Goal: Task Accomplishment & Management: Complete application form

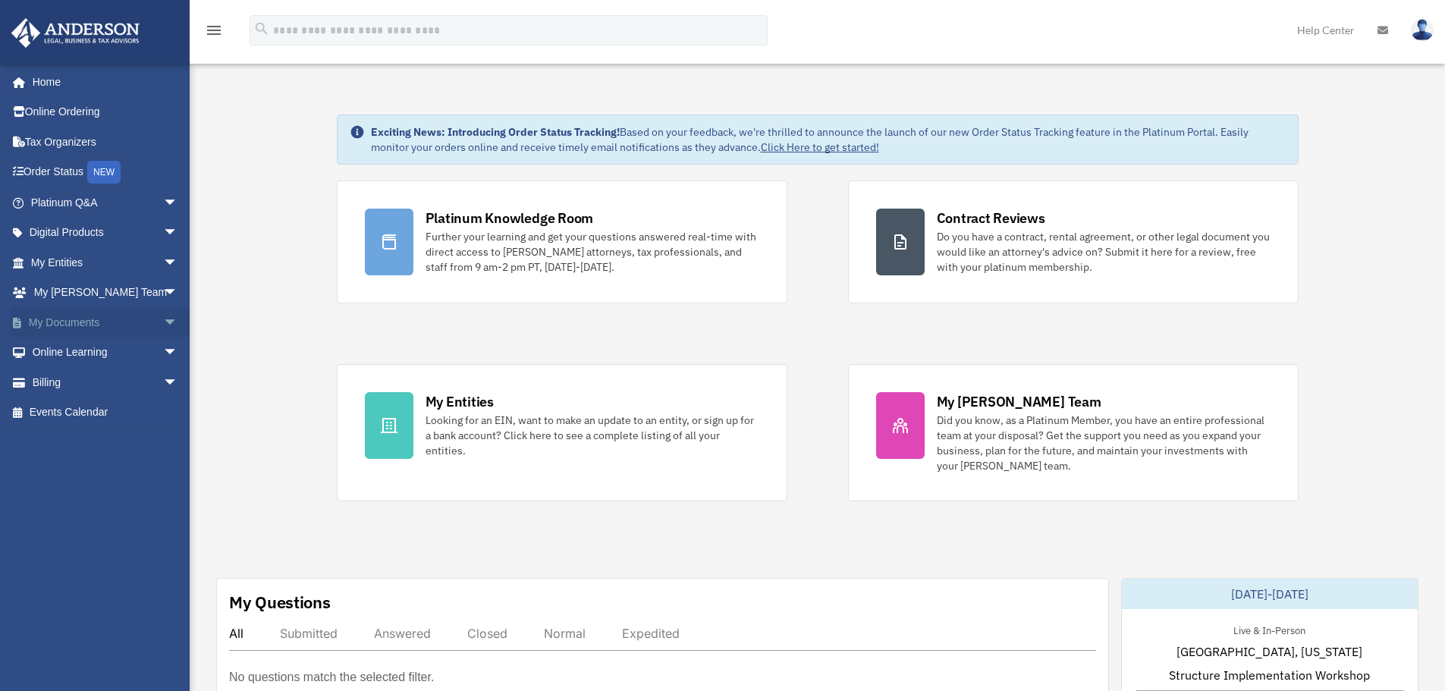
click at [163, 323] on span "arrow_drop_down" at bounding box center [178, 322] width 30 height 31
click at [74, 353] on link "Box" at bounding box center [111, 353] width 180 height 30
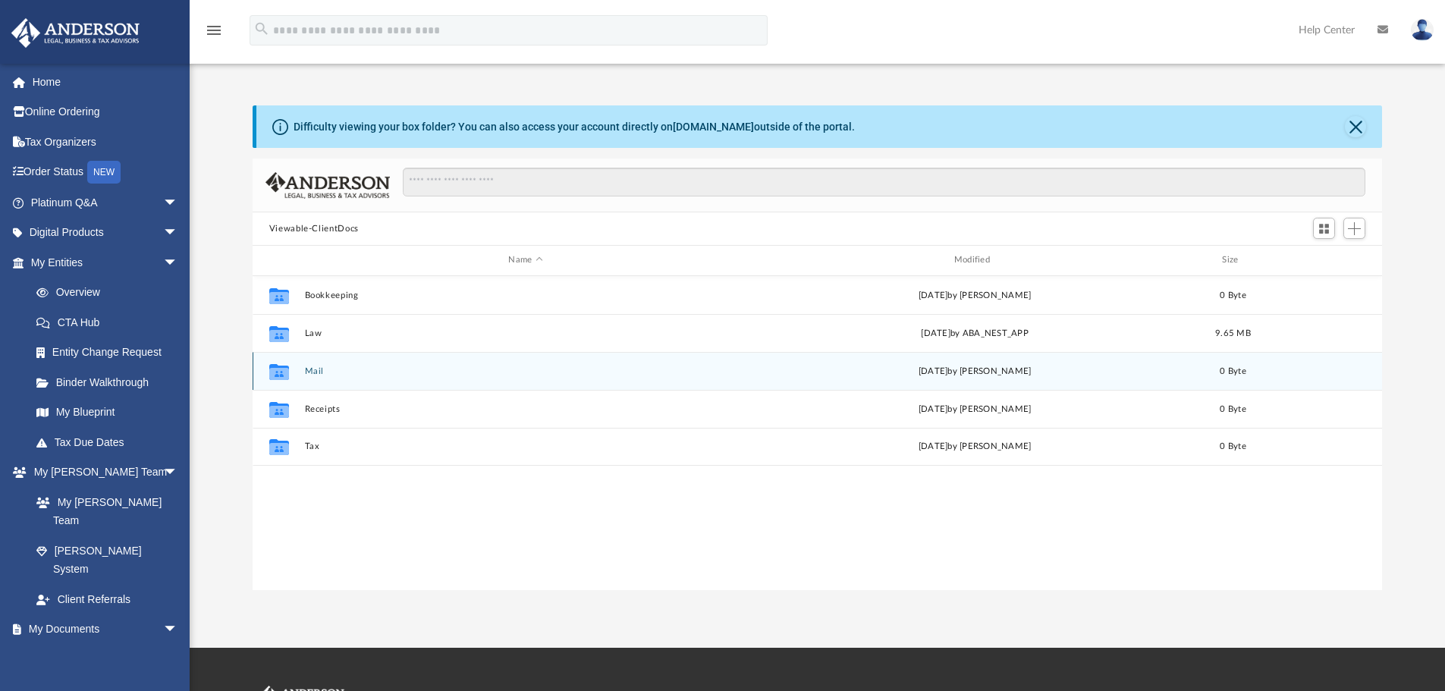
scroll to position [334, 1118]
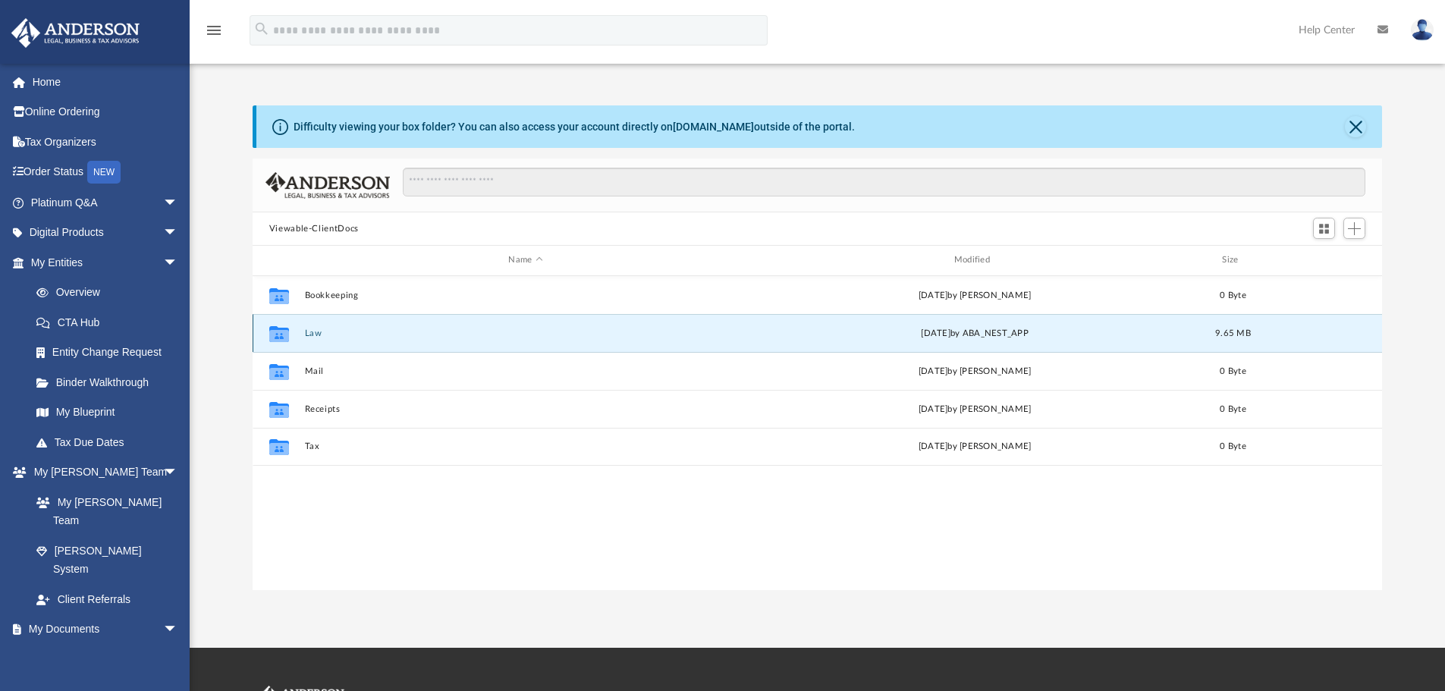
click at [318, 328] on button "Law" at bounding box center [525, 333] width 442 height 10
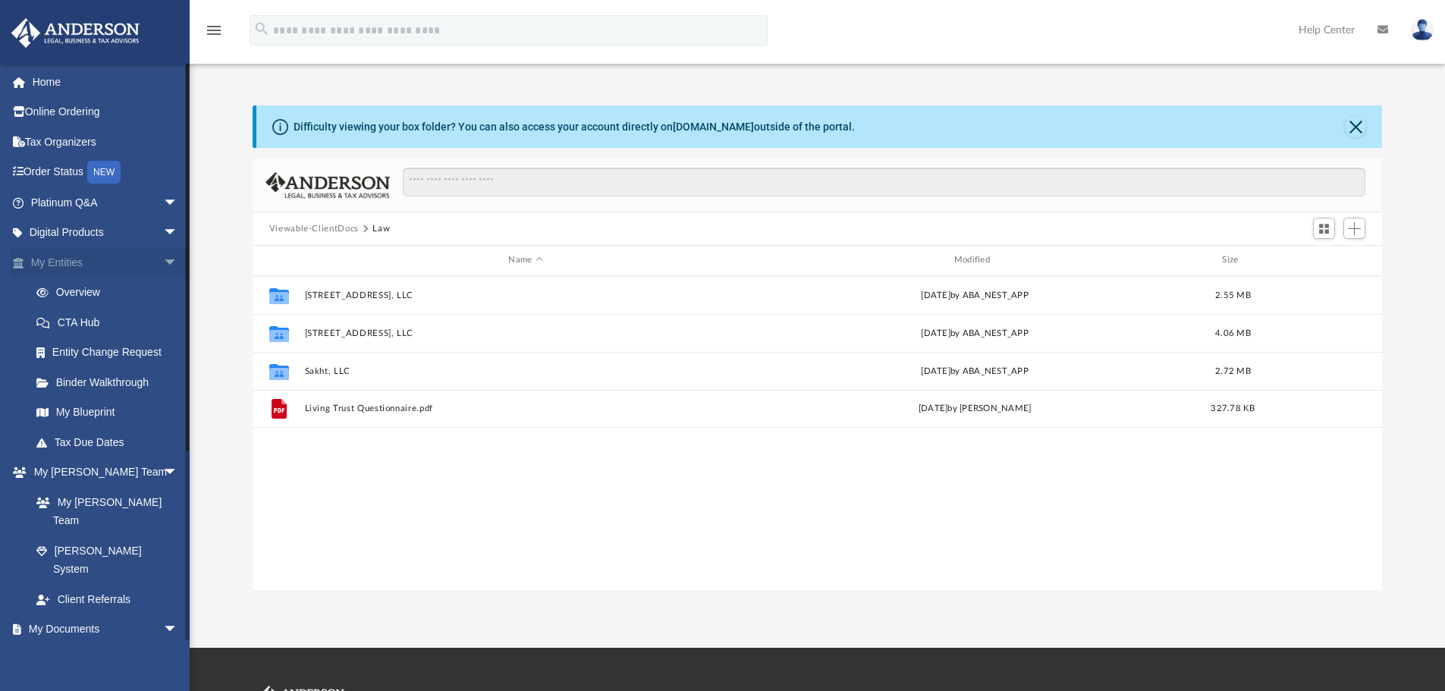
click at [58, 260] on link "My Entities arrow_drop_down" at bounding box center [106, 262] width 190 height 30
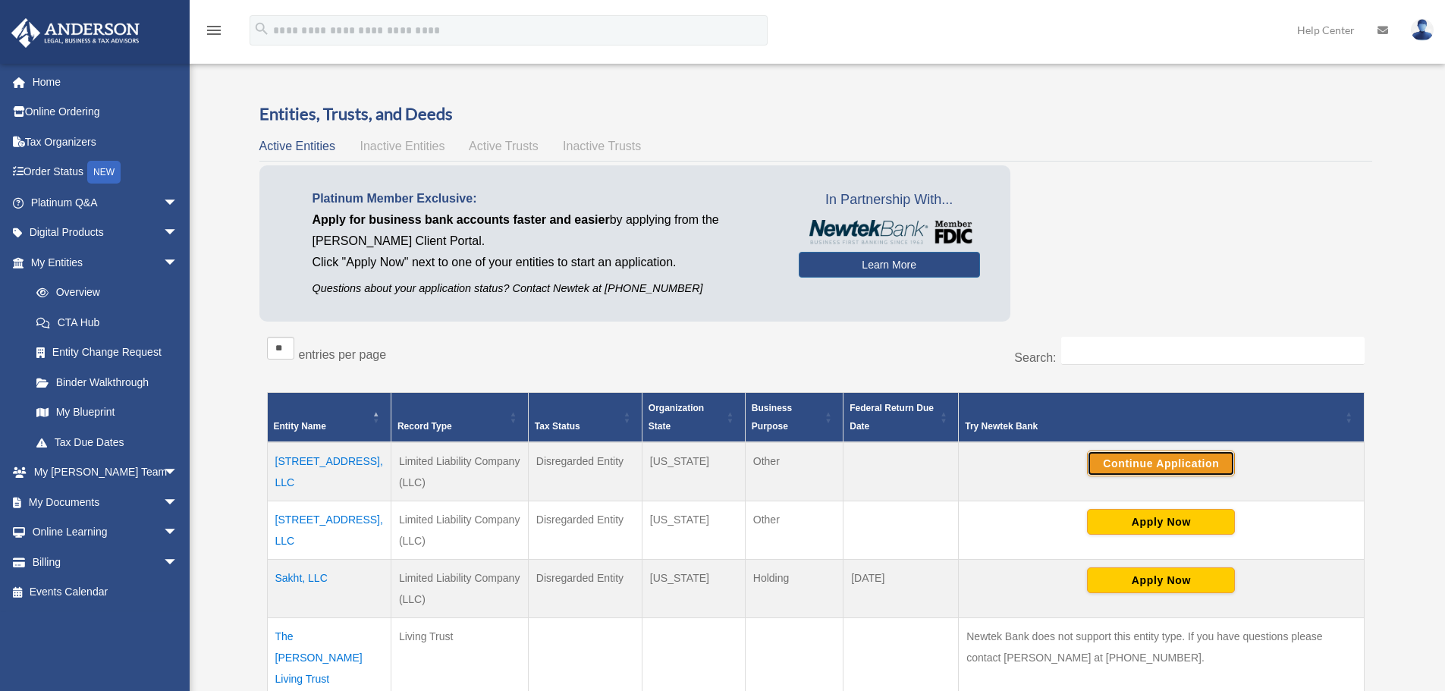
click at [1152, 467] on button "Continue Application" at bounding box center [1161, 464] width 148 height 26
click at [163, 205] on span "arrow_drop_down" at bounding box center [178, 202] width 30 height 31
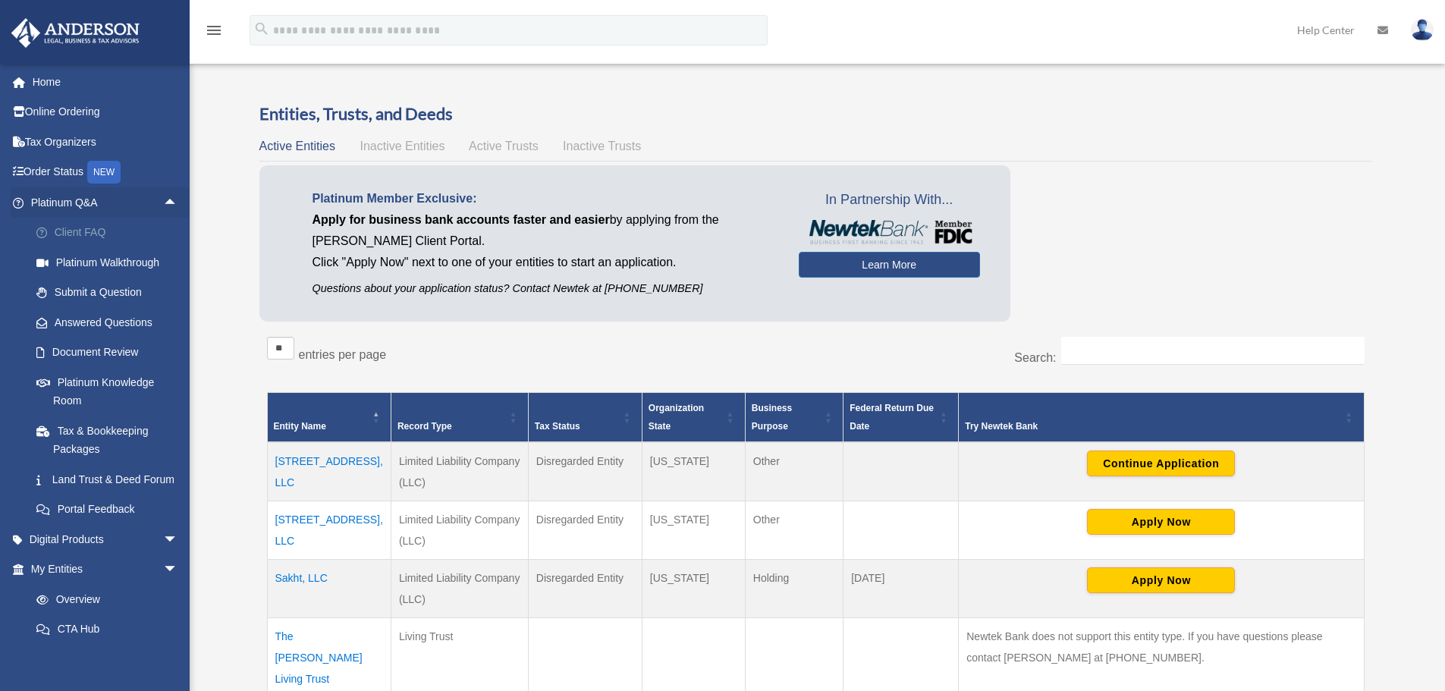
click at [74, 232] on link "Client FAQ" at bounding box center [111, 233] width 180 height 30
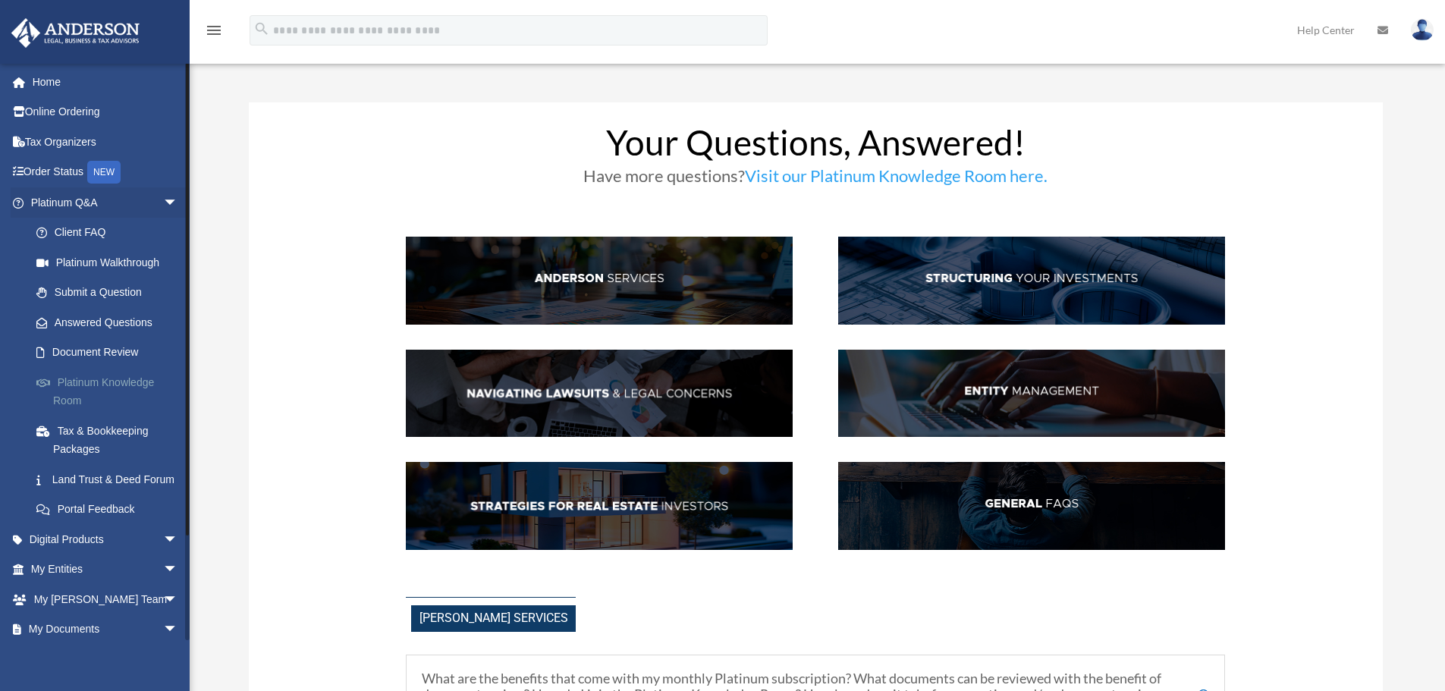
click at [110, 384] on link "Platinum Knowledge Room" at bounding box center [111, 391] width 180 height 49
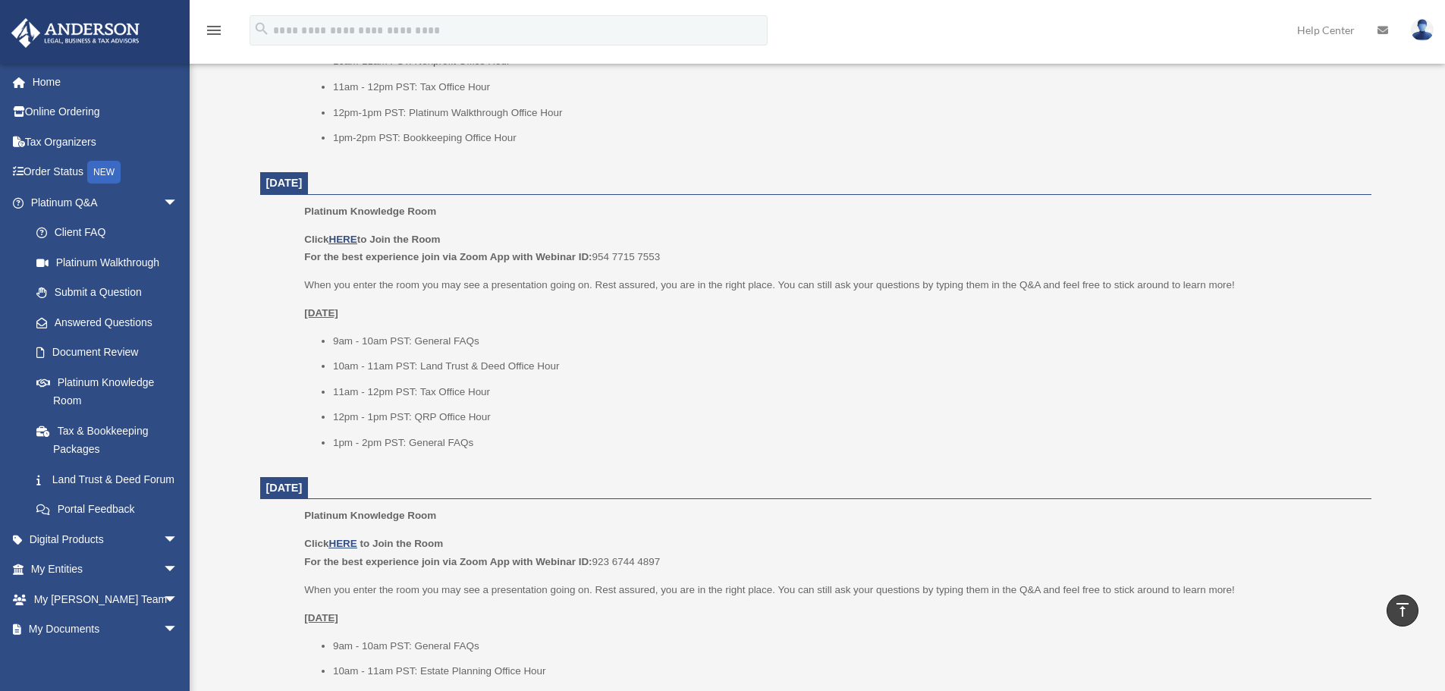
scroll to position [794, 0]
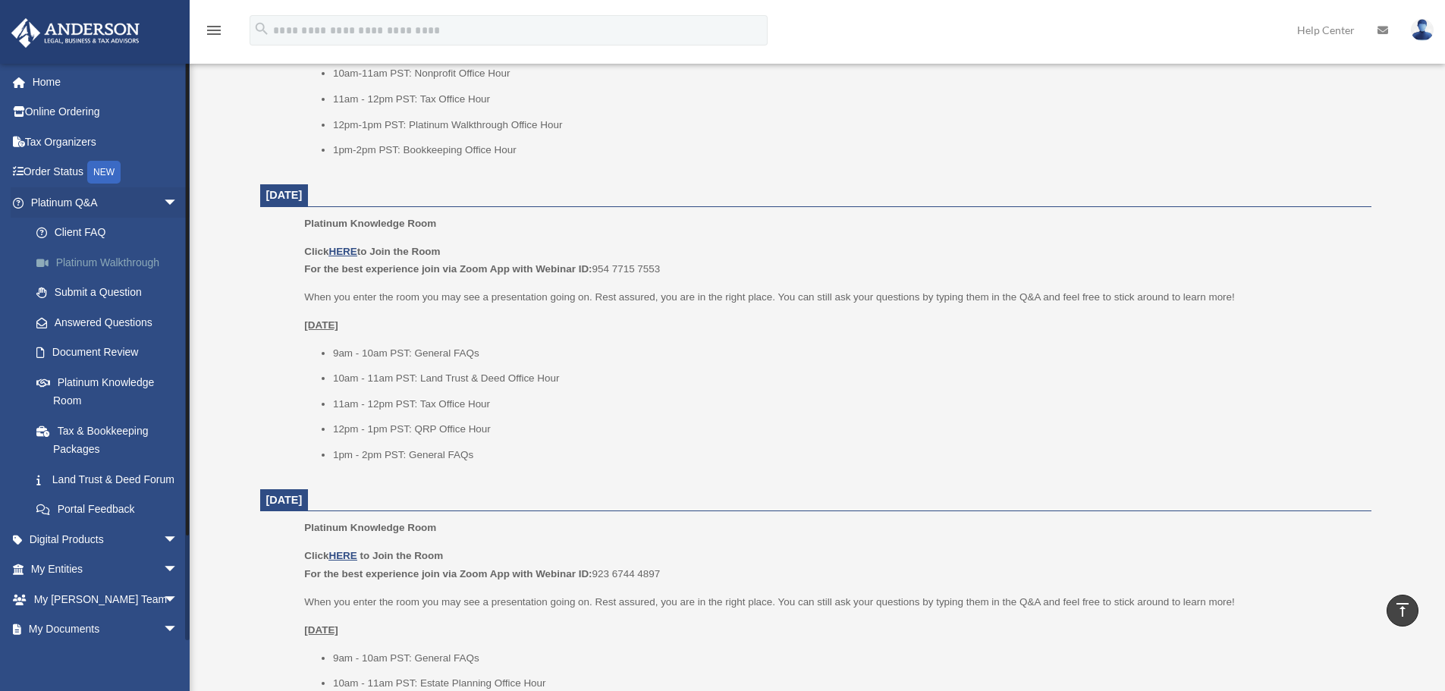
click at [130, 264] on link "Platinum Walkthrough" at bounding box center [111, 262] width 180 height 30
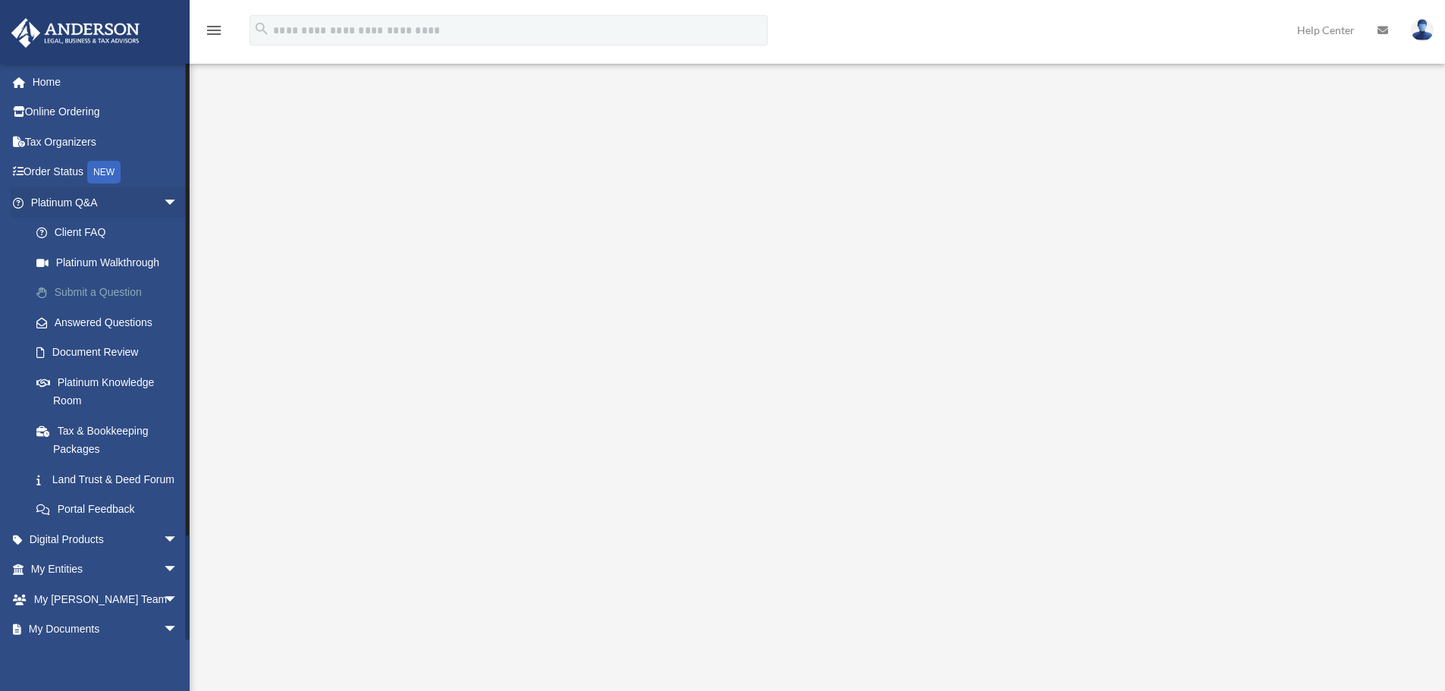
click at [105, 294] on link "Submit a Question" at bounding box center [111, 293] width 180 height 30
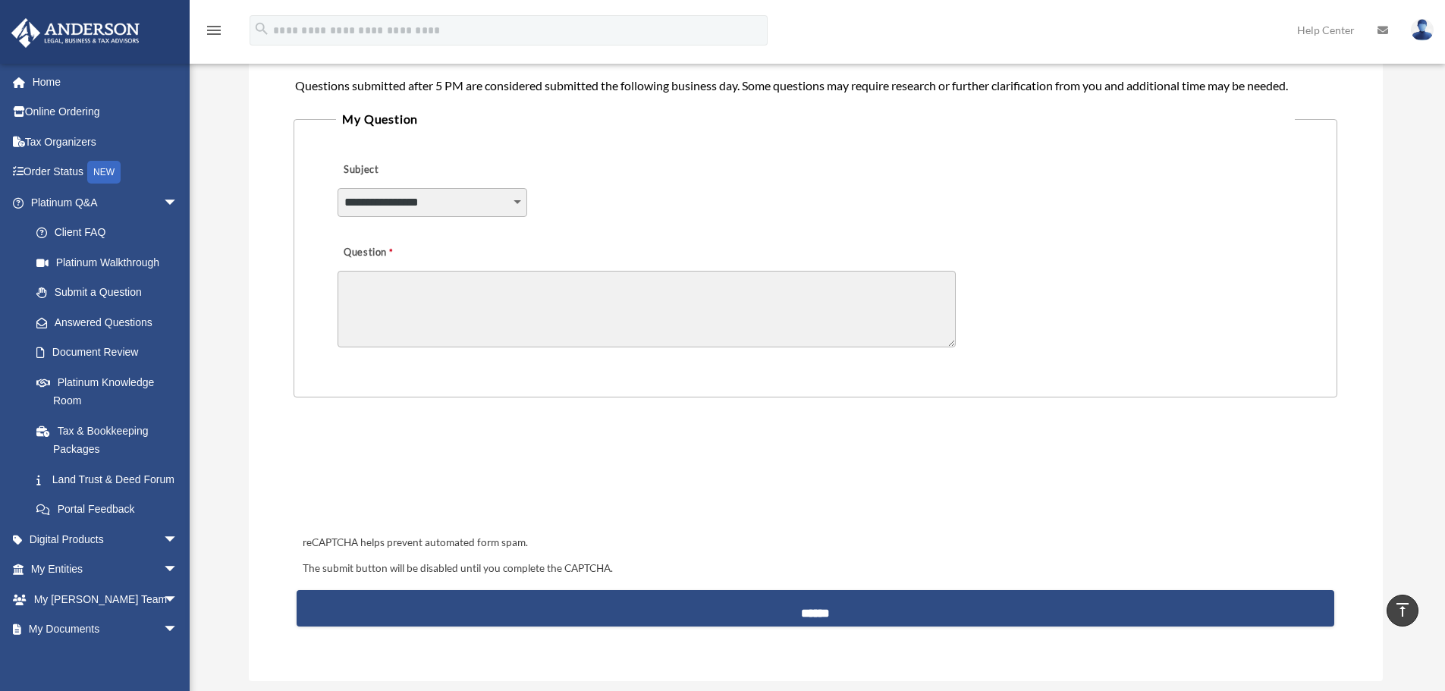
scroll to position [319, 0]
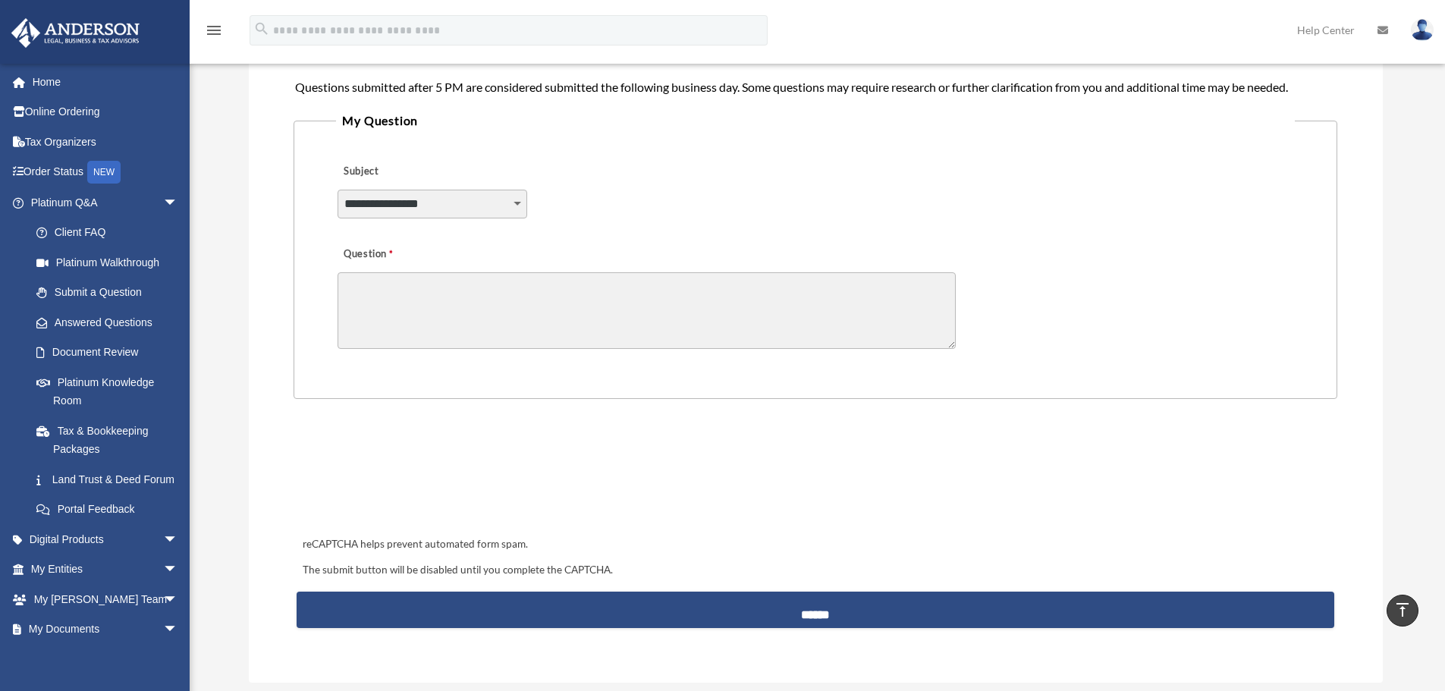
click at [520, 203] on select "**********" at bounding box center [433, 204] width 190 height 29
click at [696, 221] on div "**********" at bounding box center [815, 193] width 958 height 83
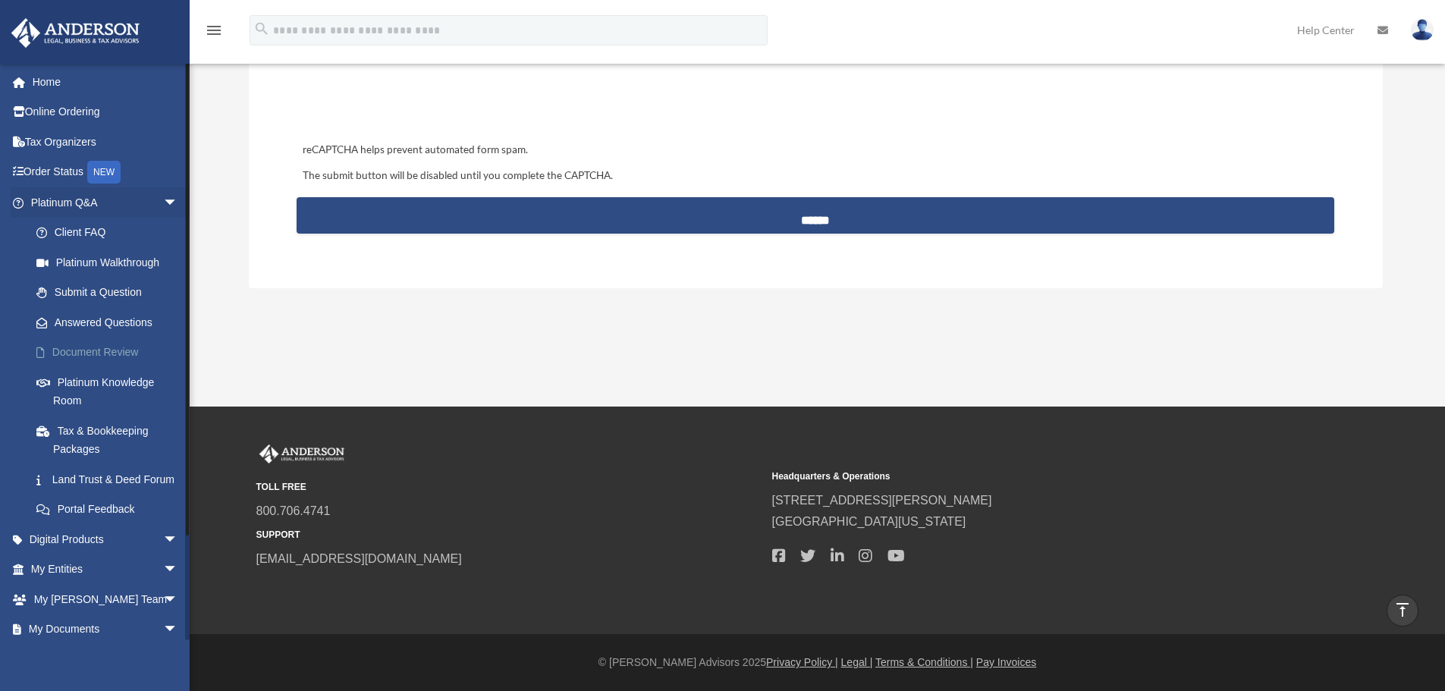
click at [99, 352] on link "Document Review" at bounding box center [111, 353] width 180 height 30
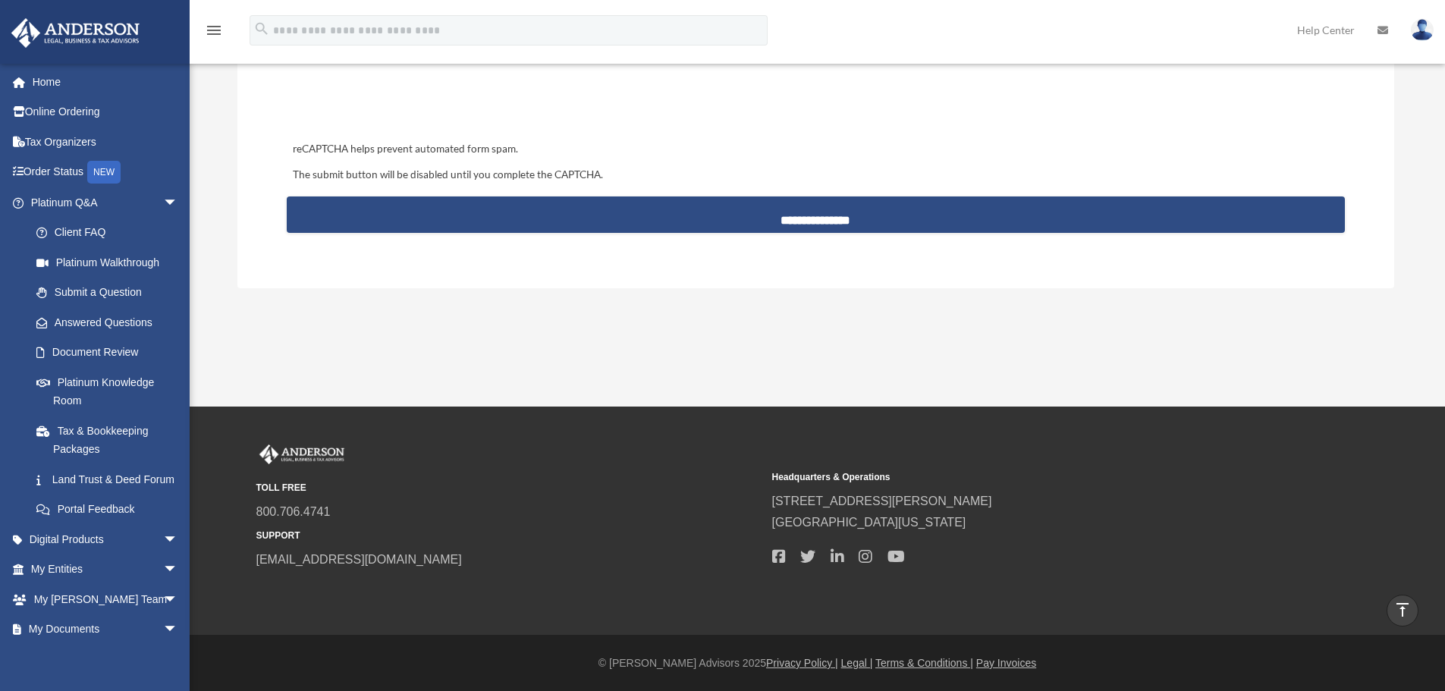
scroll to position [201, 0]
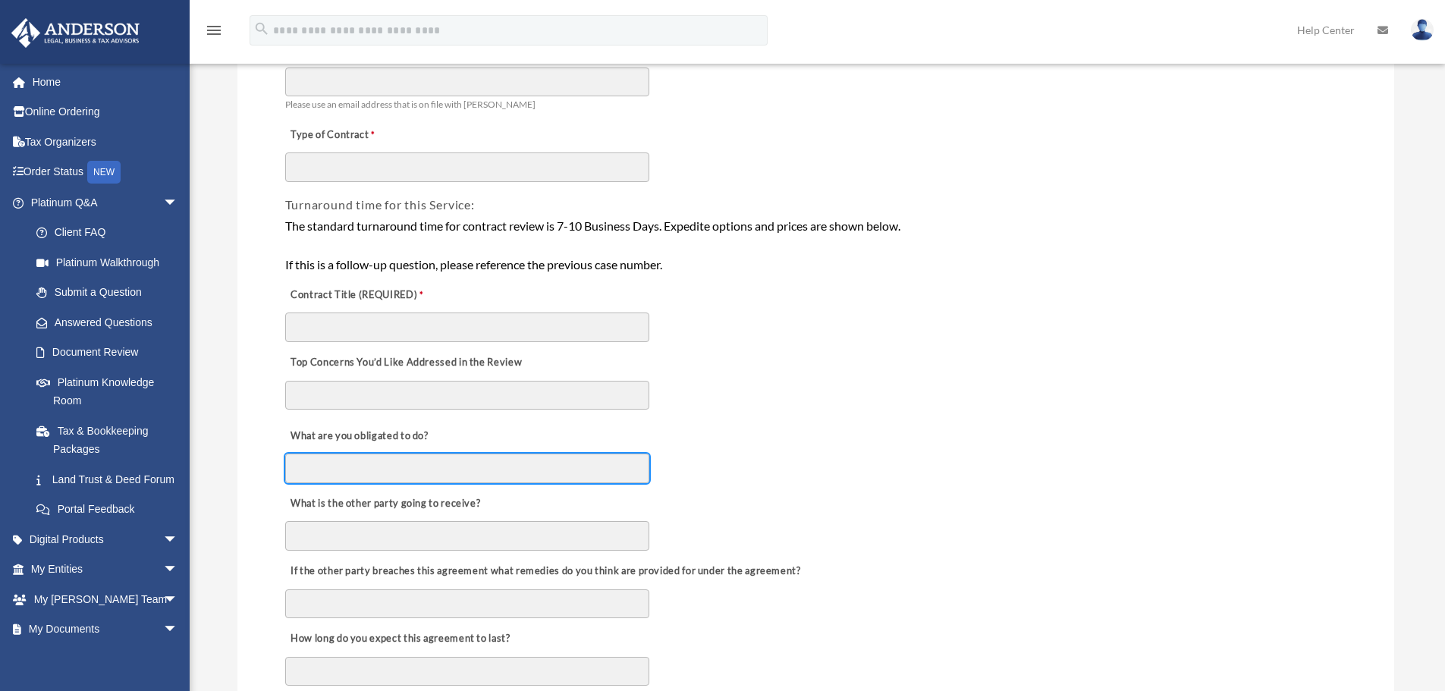
click at [412, 471] on input "What are you obligated to do?" at bounding box center [467, 468] width 364 height 29
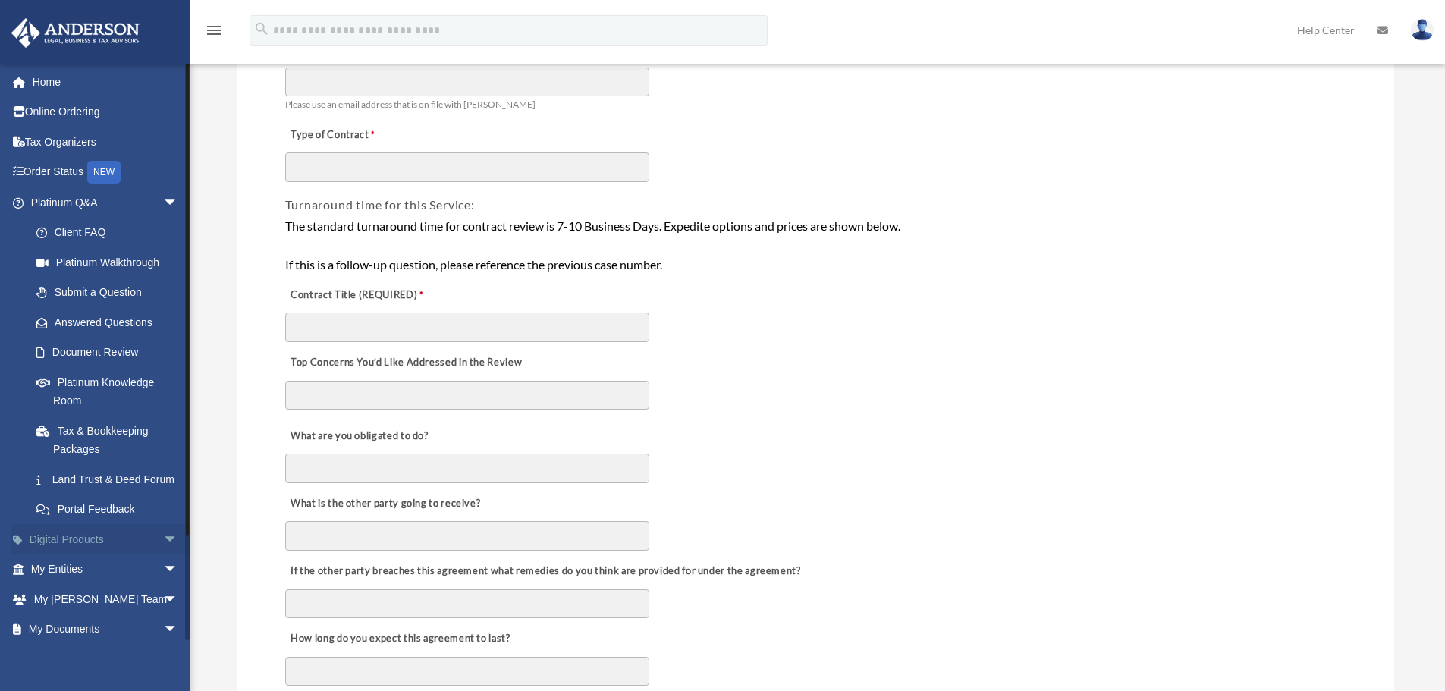
click at [91, 555] on link "Digital Products arrow_drop_down" at bounding box center [106, 539] width 190 height 30
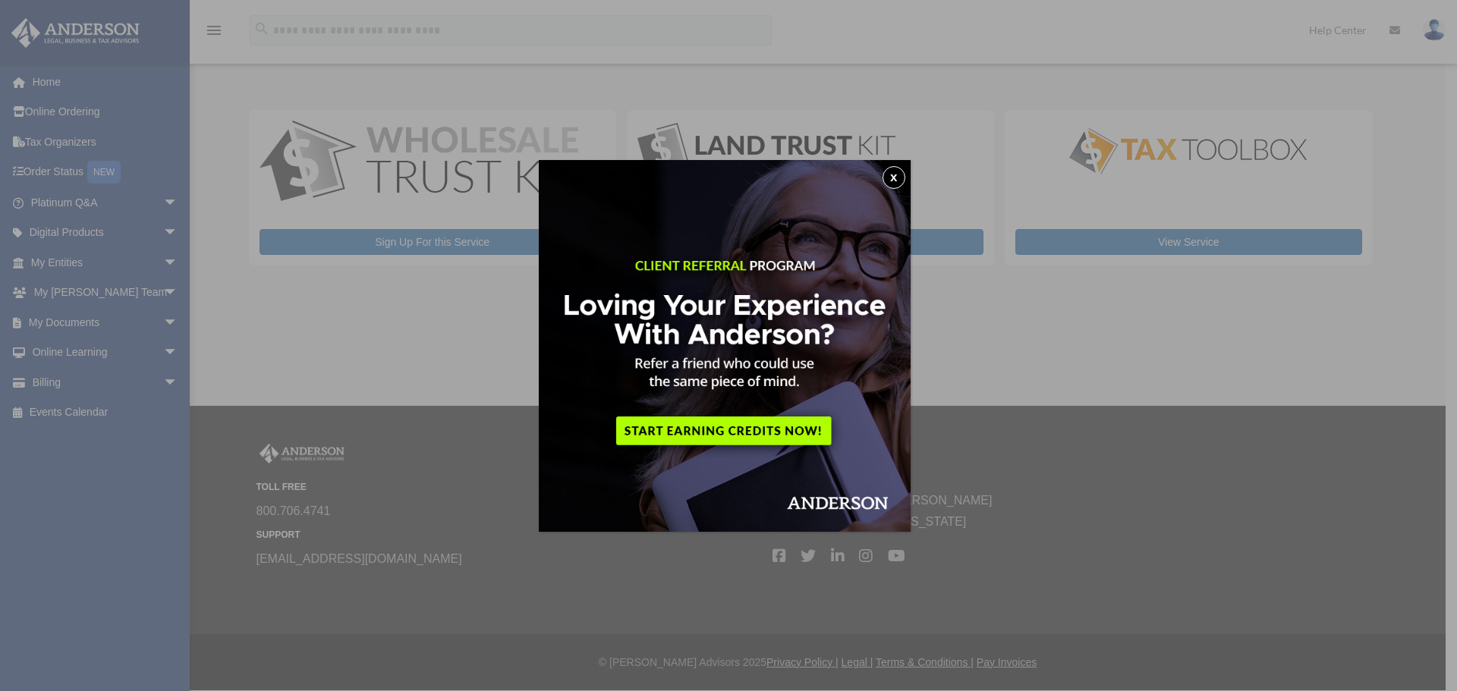
click at [896, 178] on button "x" at bounding box center [893, 177] width 23 height 23
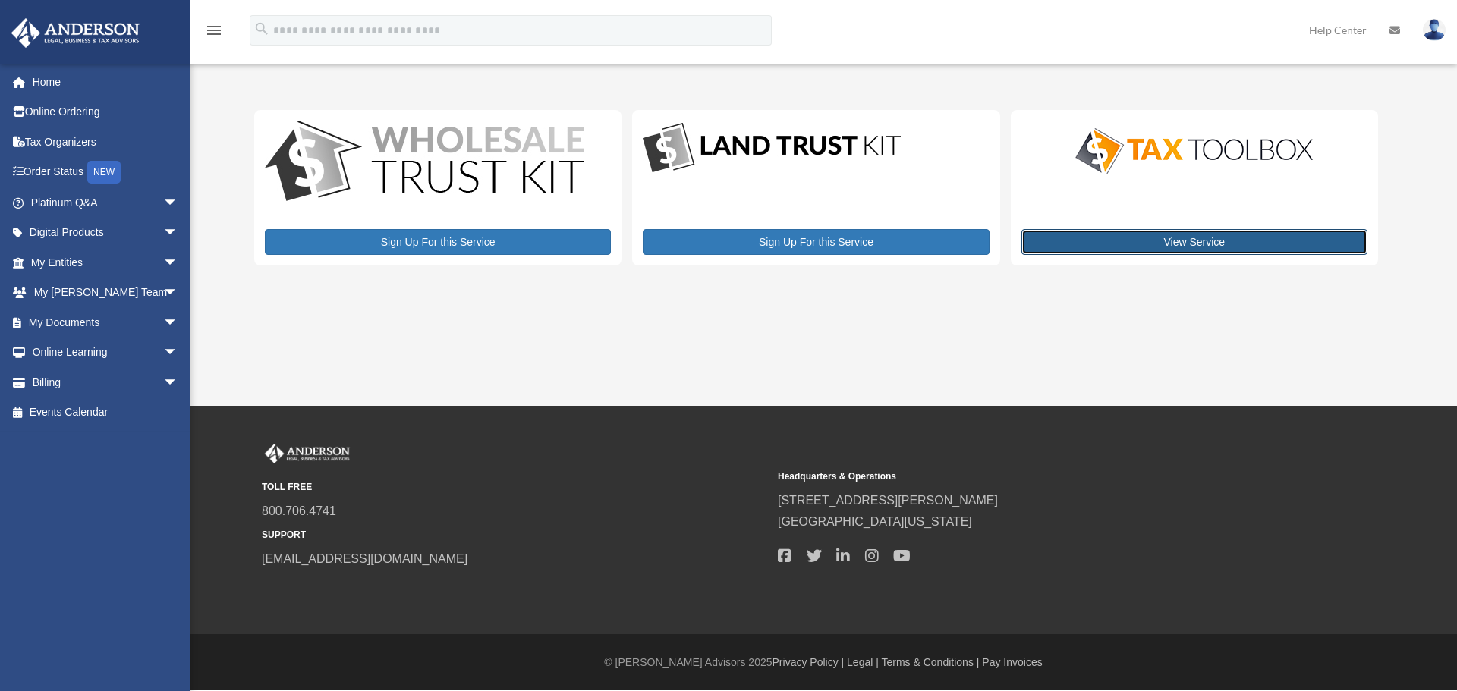
click at [1181, 238] on link "View Service" at bounding box center [1194, 242] width 346 height 26
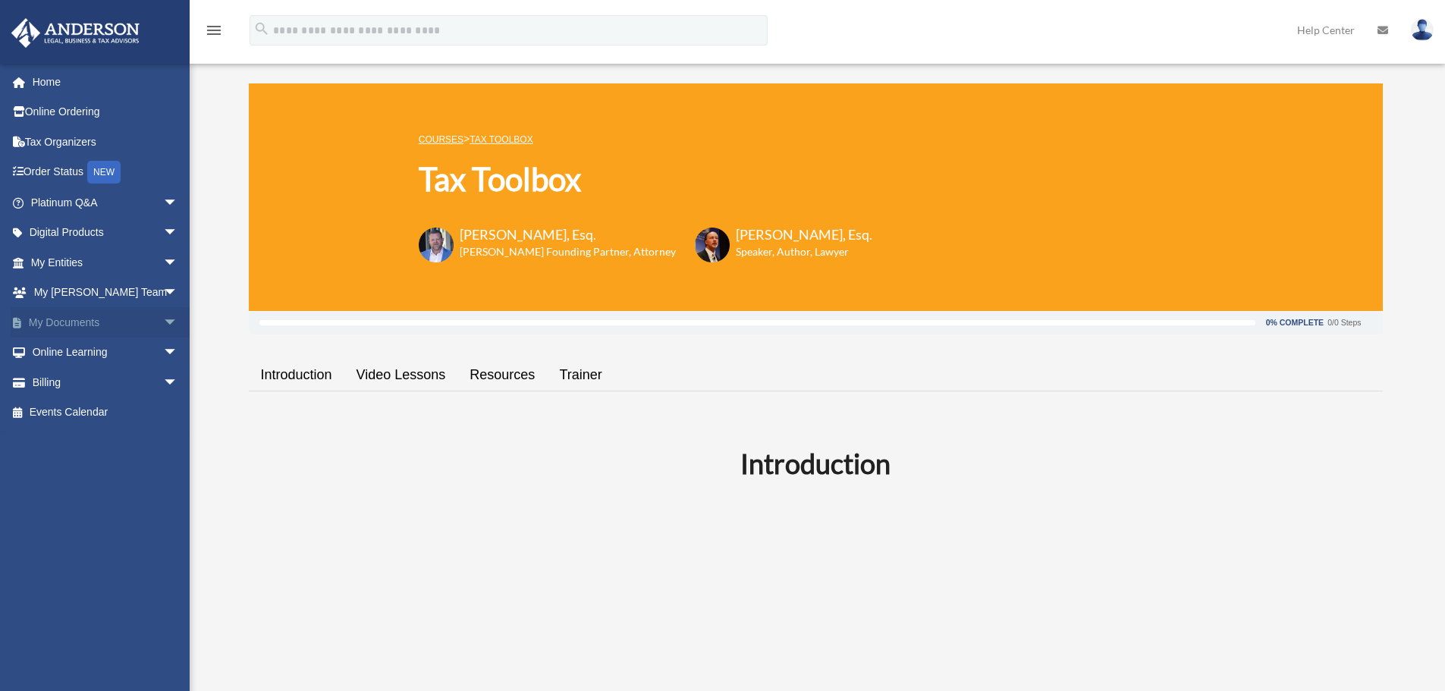
click at [163, 316] on span "arrow_drop_down" at bounding box center [178, 322] width 30 height 31
click at [64, 347] on link "Box" at bounding box center [111, 353] width 180 height 30
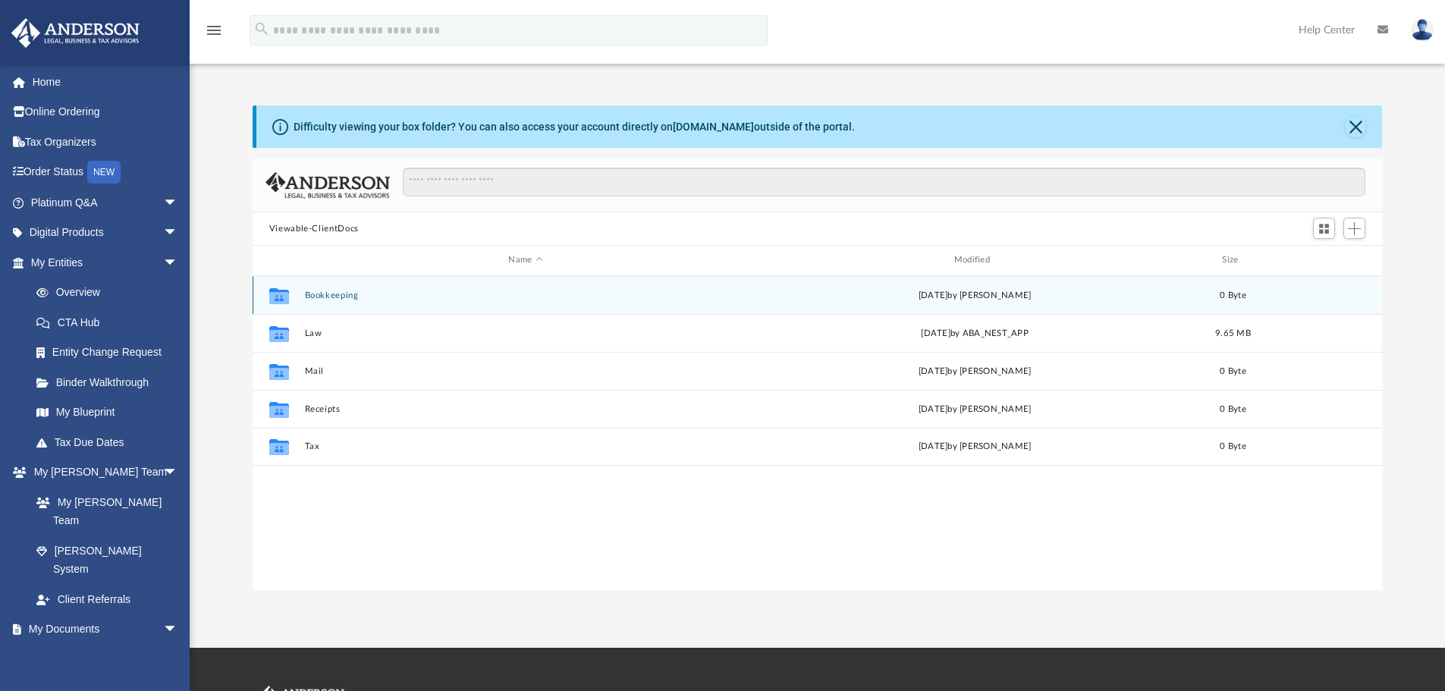
scroll to position [334, 1118]
click at [329, 289] on div "Collaborated Folder Bookkeeping [DATE] by [PERSON_NAME] 0 Byte" at bounding box center [818, 295] width 1130 height 38
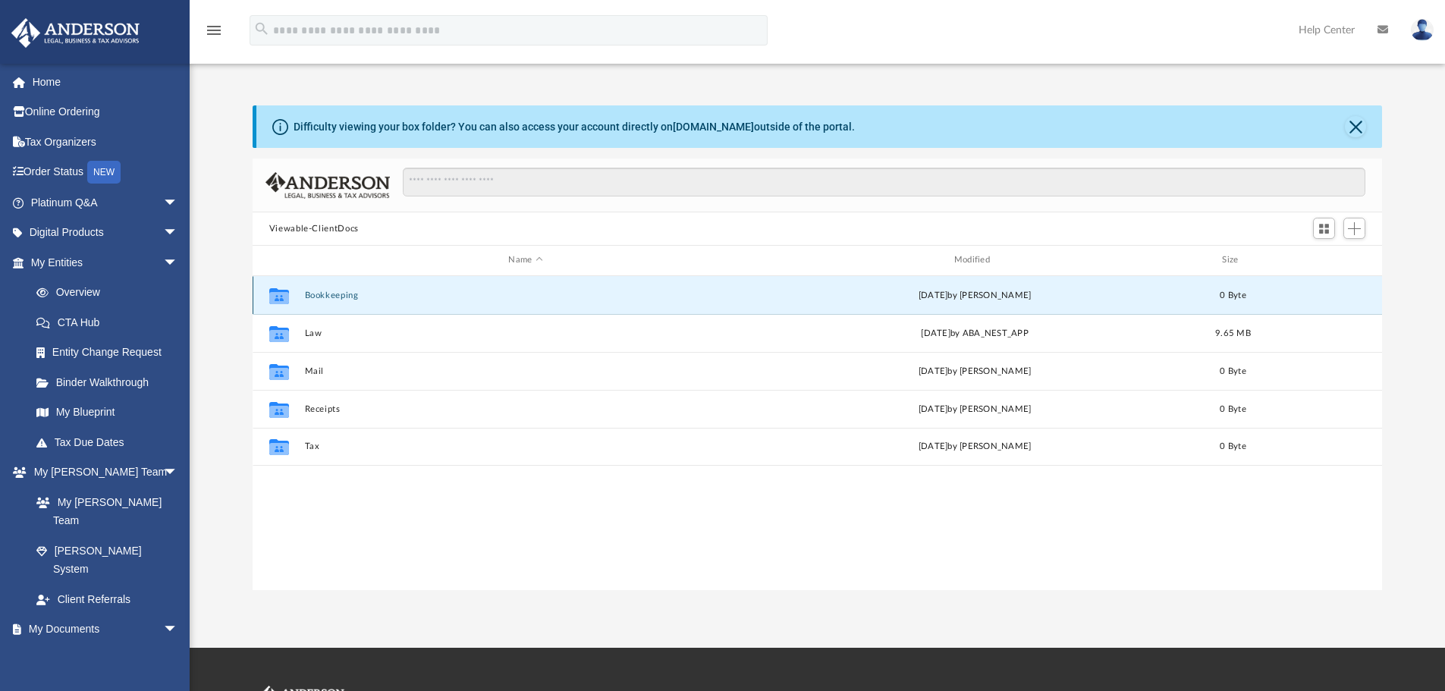
click at [329, 294] on button "Bookkeeping" at bounding box center [525, 296] width 442 height 10
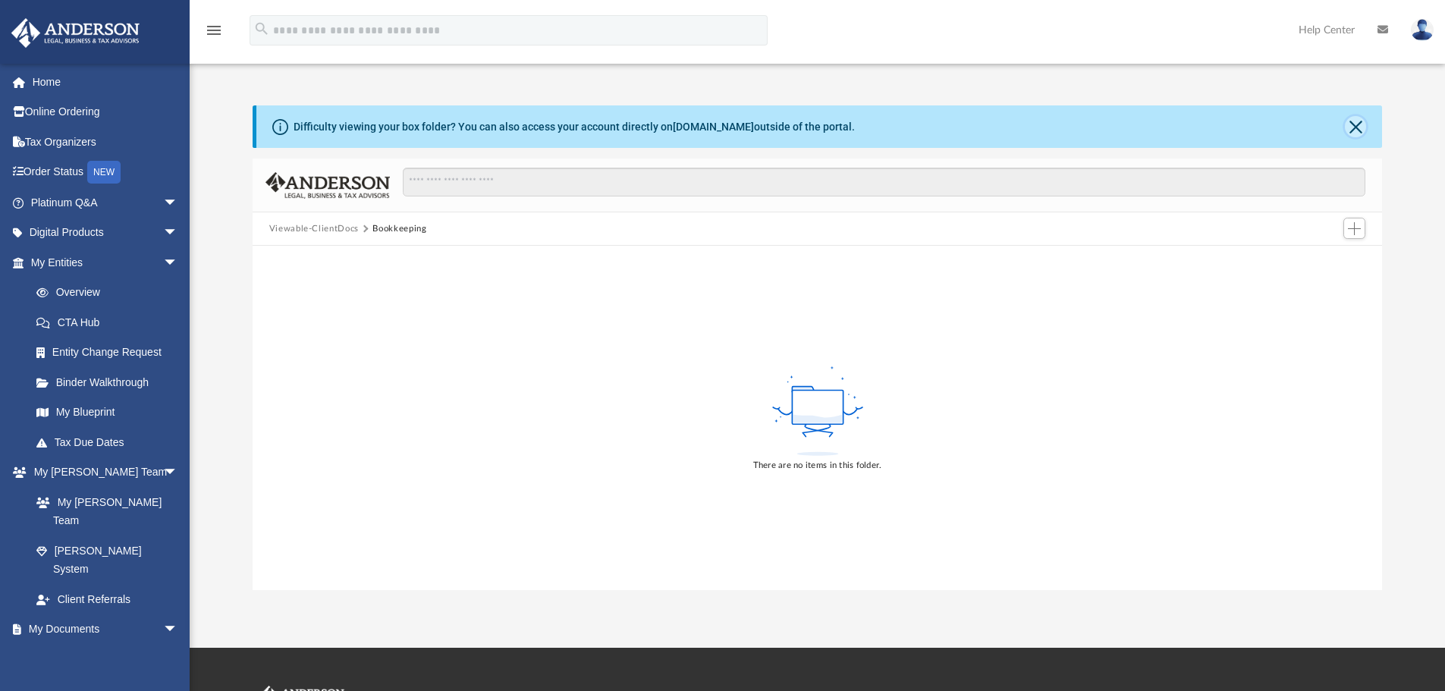
click at [1352, 125] on button "Close" at bounding box center [1355, 126] width 21 height 21
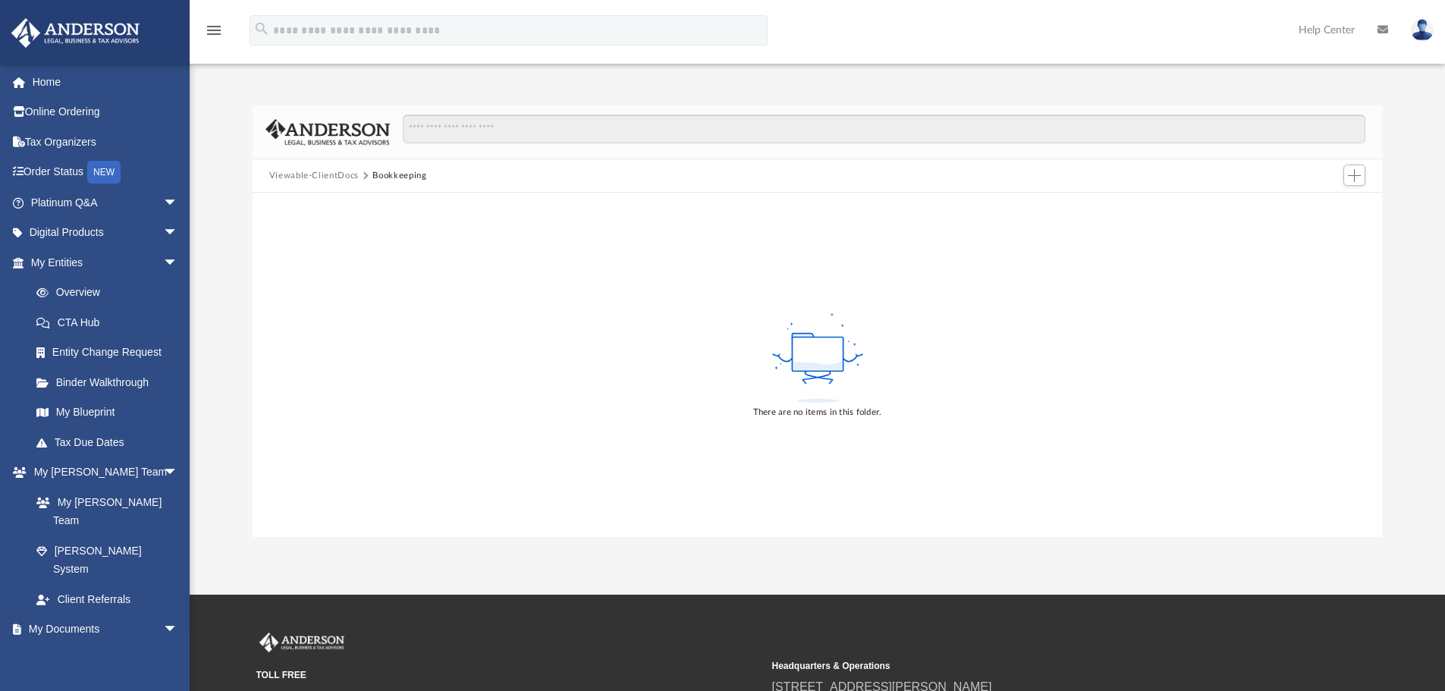
click at [342, 171] on button "Viewable-ClientDocs" at bounding box center [314, 176] width 90 height 14
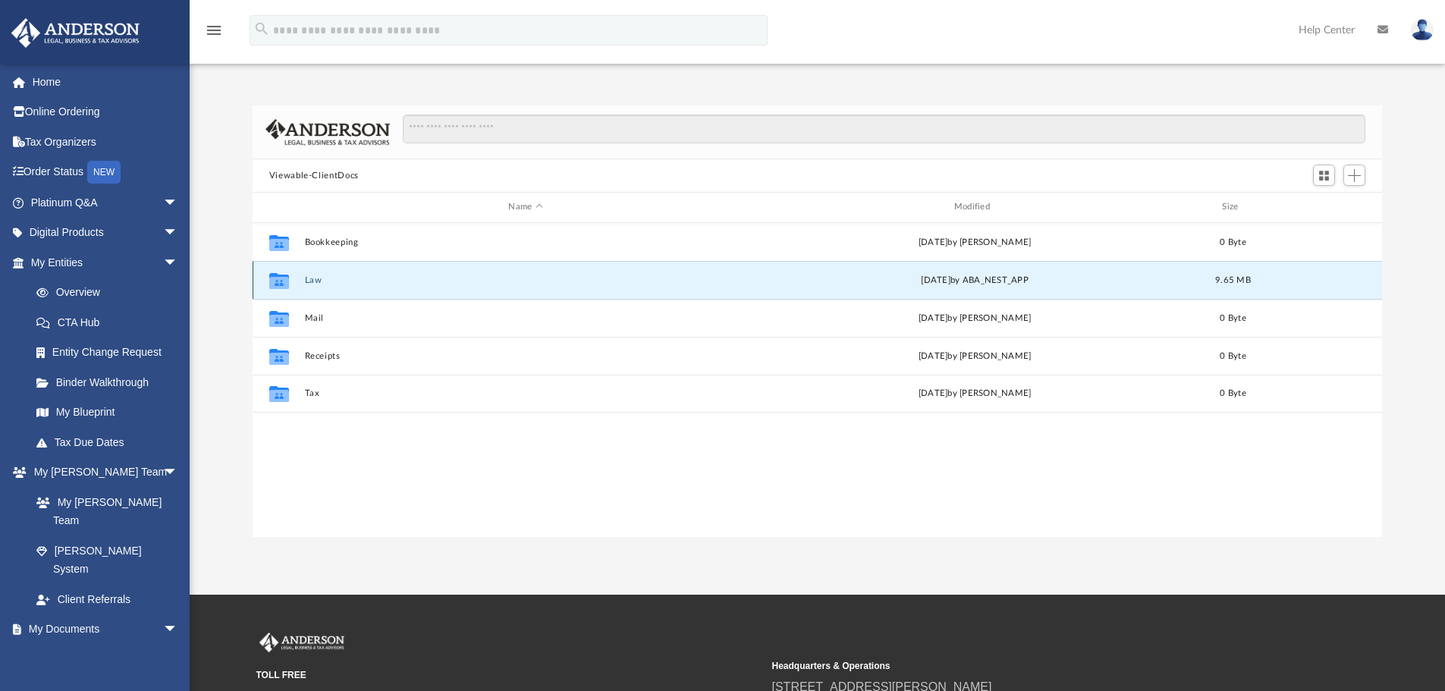
click at [310, 278] on button "Law" at bounding box center [525, 280] width 442 height 10
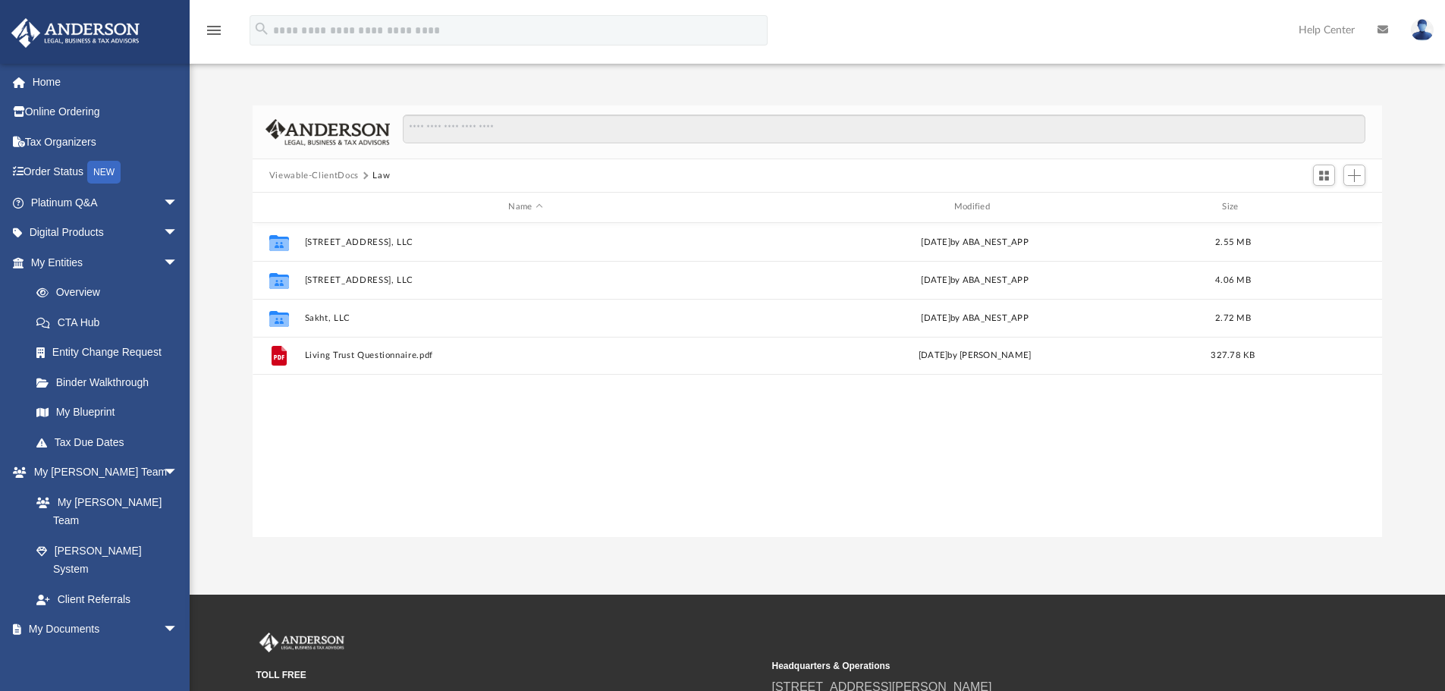
click at [809, 379] on div "Collaborated Folder [STREET_ADDRESS], LLC [DATE] by ABA_NEST_APP 2.55 MB Collab…" at bounding box center [818, 380] width 1130 height 314
click at [315, 174] on button "Viewable-ClientDocs" at bounding box center [314, 176] width 90 height 14
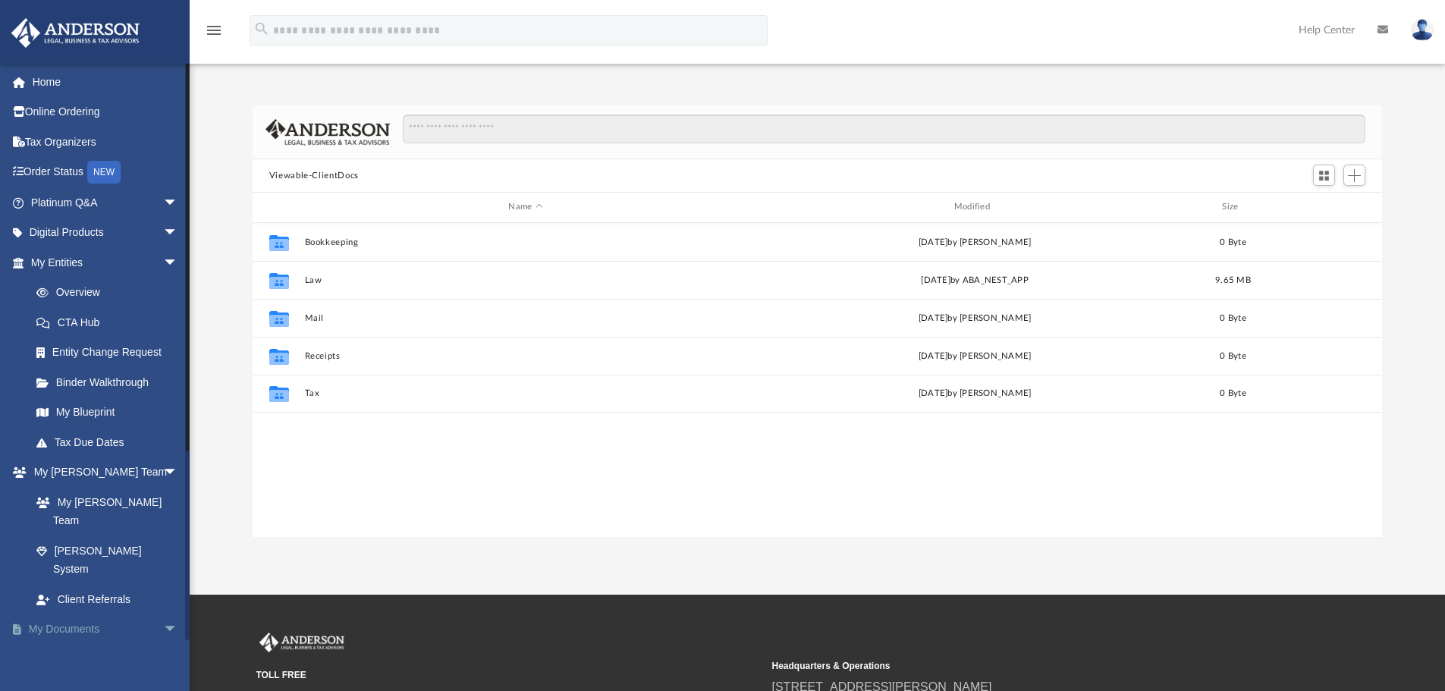
click at [163, 614] on span "arrow_drop_down" at bounding box center [178, 629] width 30 height 31
click at [163, 614] on span "arrow_drop_up" at bounding box center [178, 629] width 30 height 31
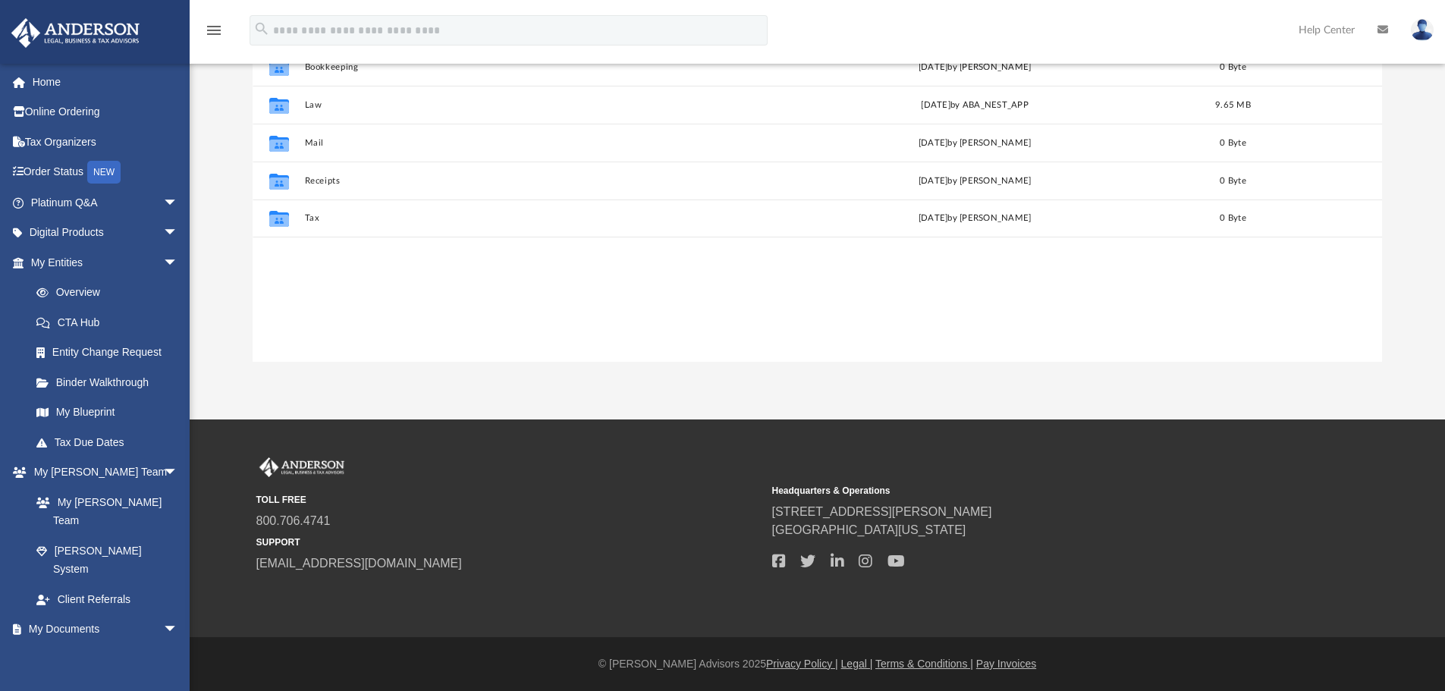
scroll to position [0, 0]
